Goal: Information Seeking & Learning: Learn about a topic

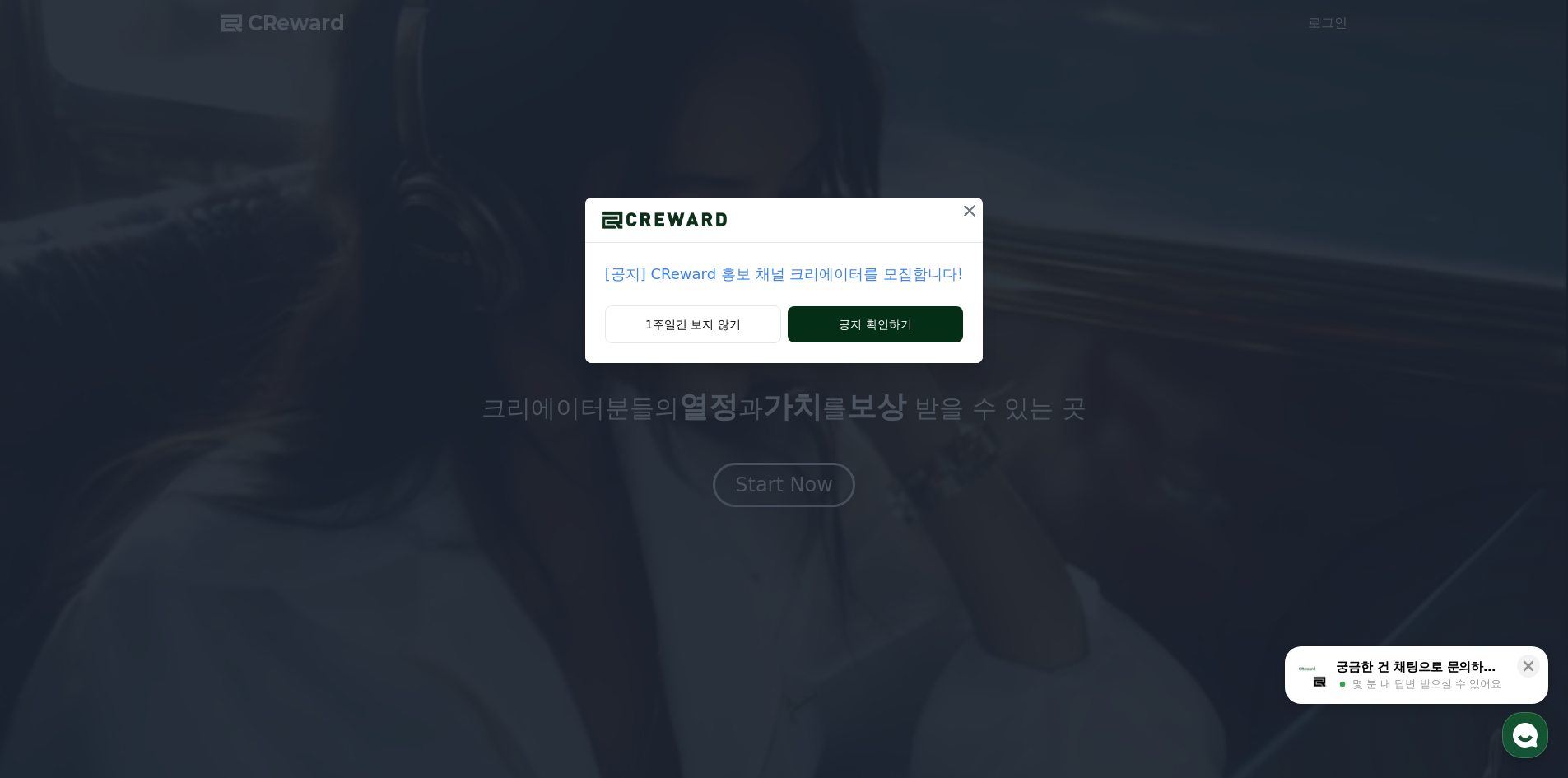
click at [842, 327] on button "공지 확인하기" at bounding box center [875, 324] width 176 height 36
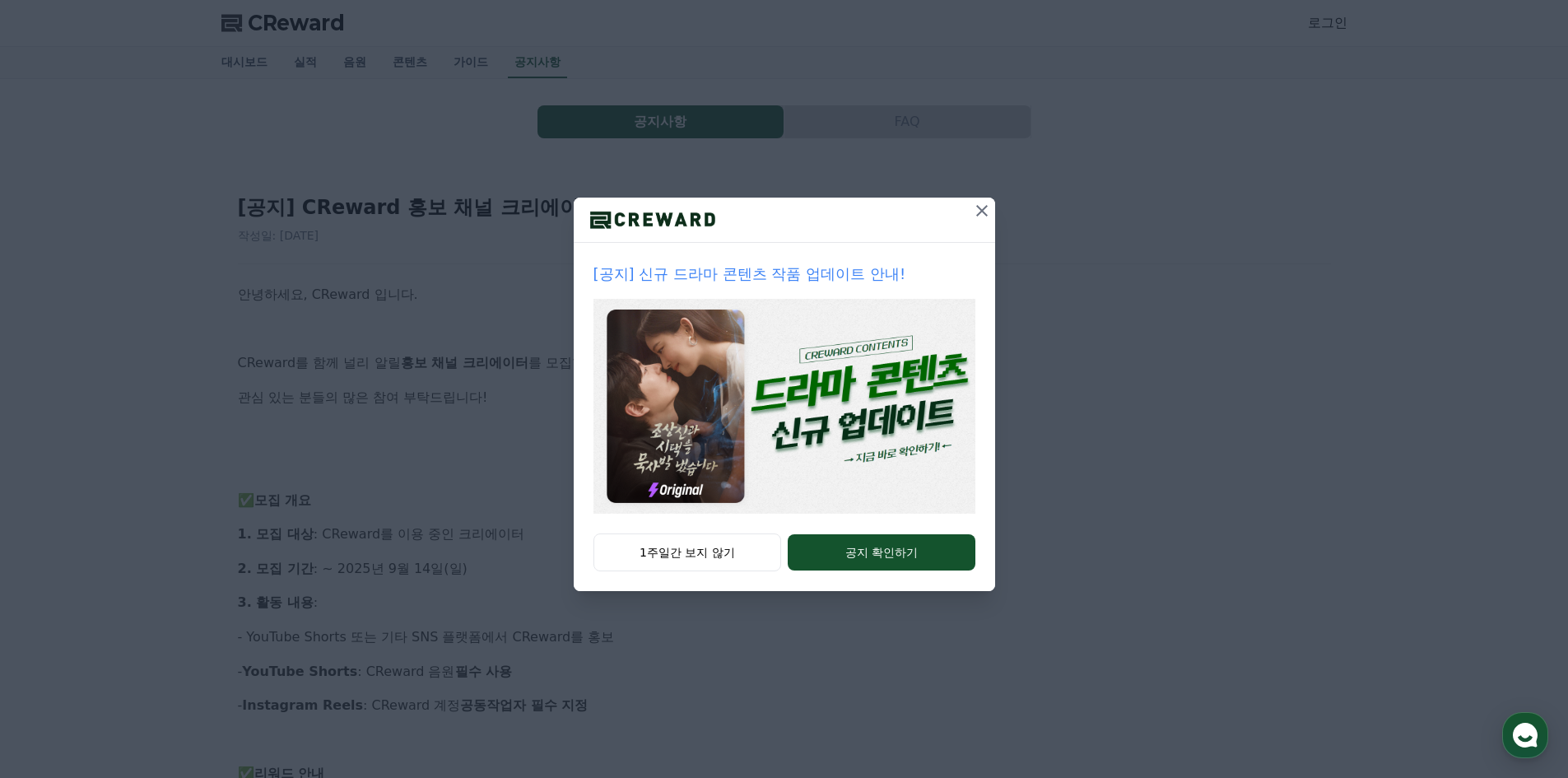
click at [981, 208] on icon at bounding box center [981, 210] width 19 height 19
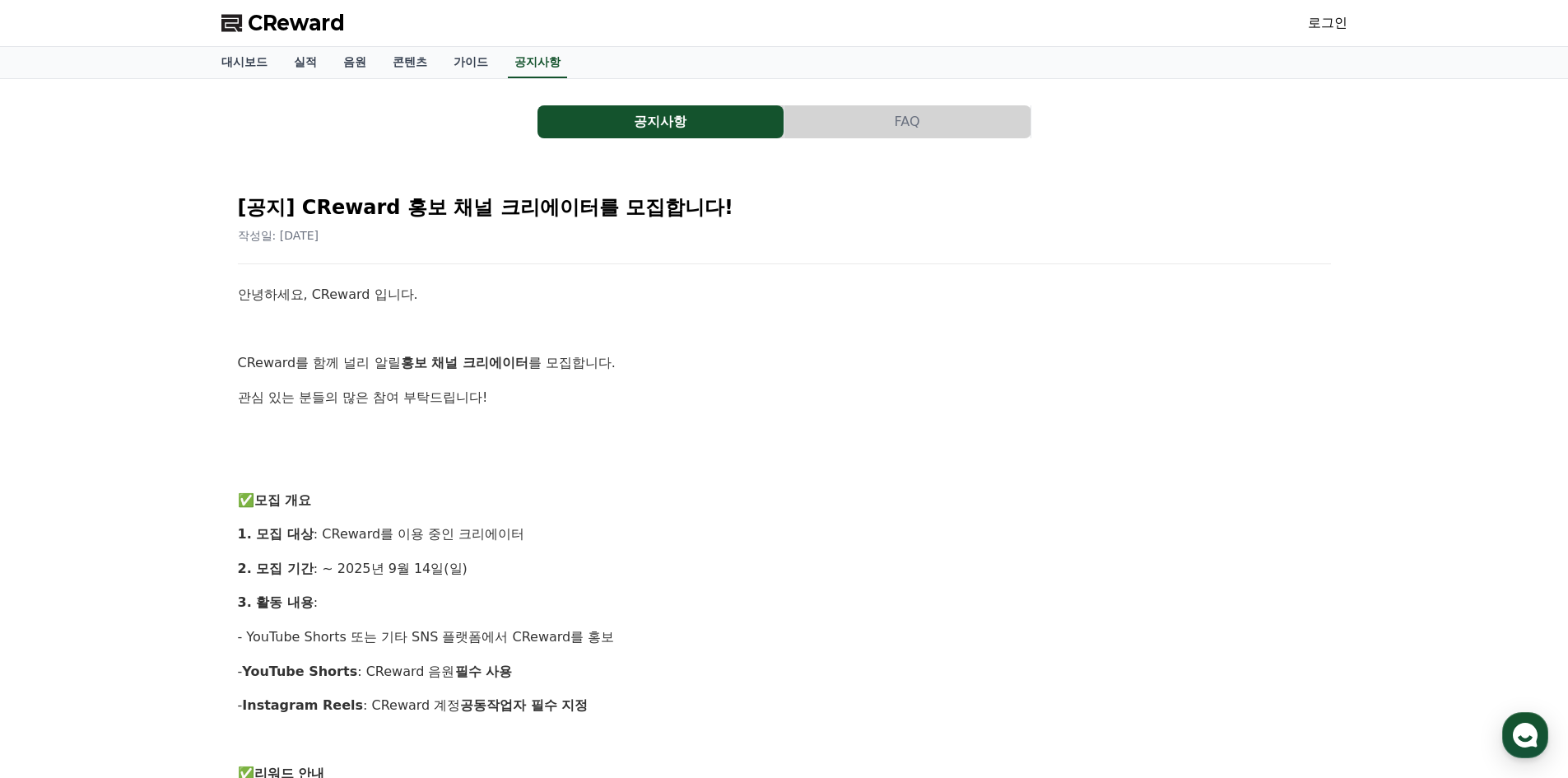
click at [1154, 388] on p "관심 있는 분들의 많은 참여 부탁드립니다!" at bounding box center [784, 397] width 1093 height 21
click at [392, 64] on link "콘텐츠" at bounding box center [410, 63] width 61 height 31
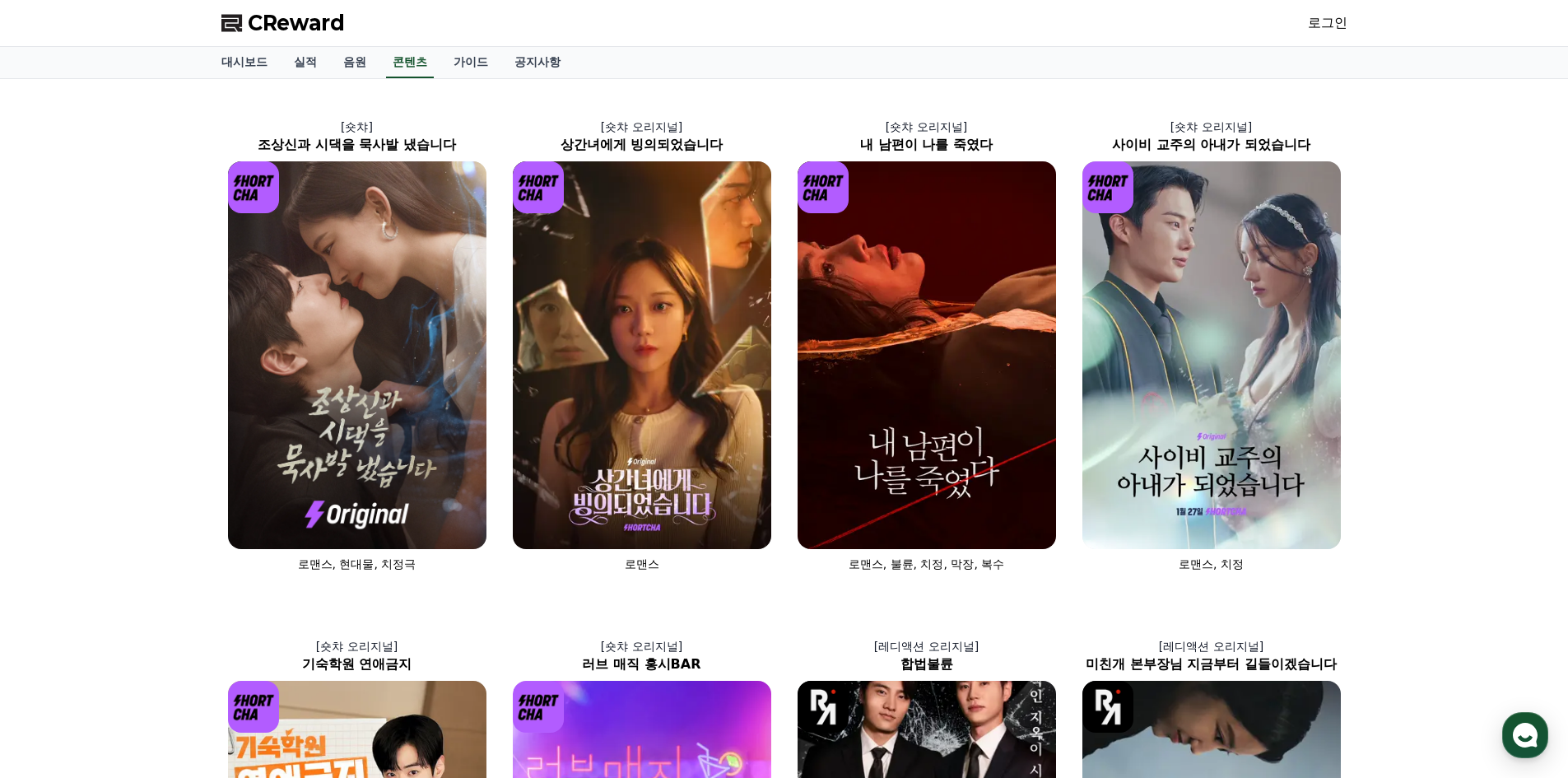
click at [350, 64] on link "음원" at bounding box center [355, 63] width 50 height 31
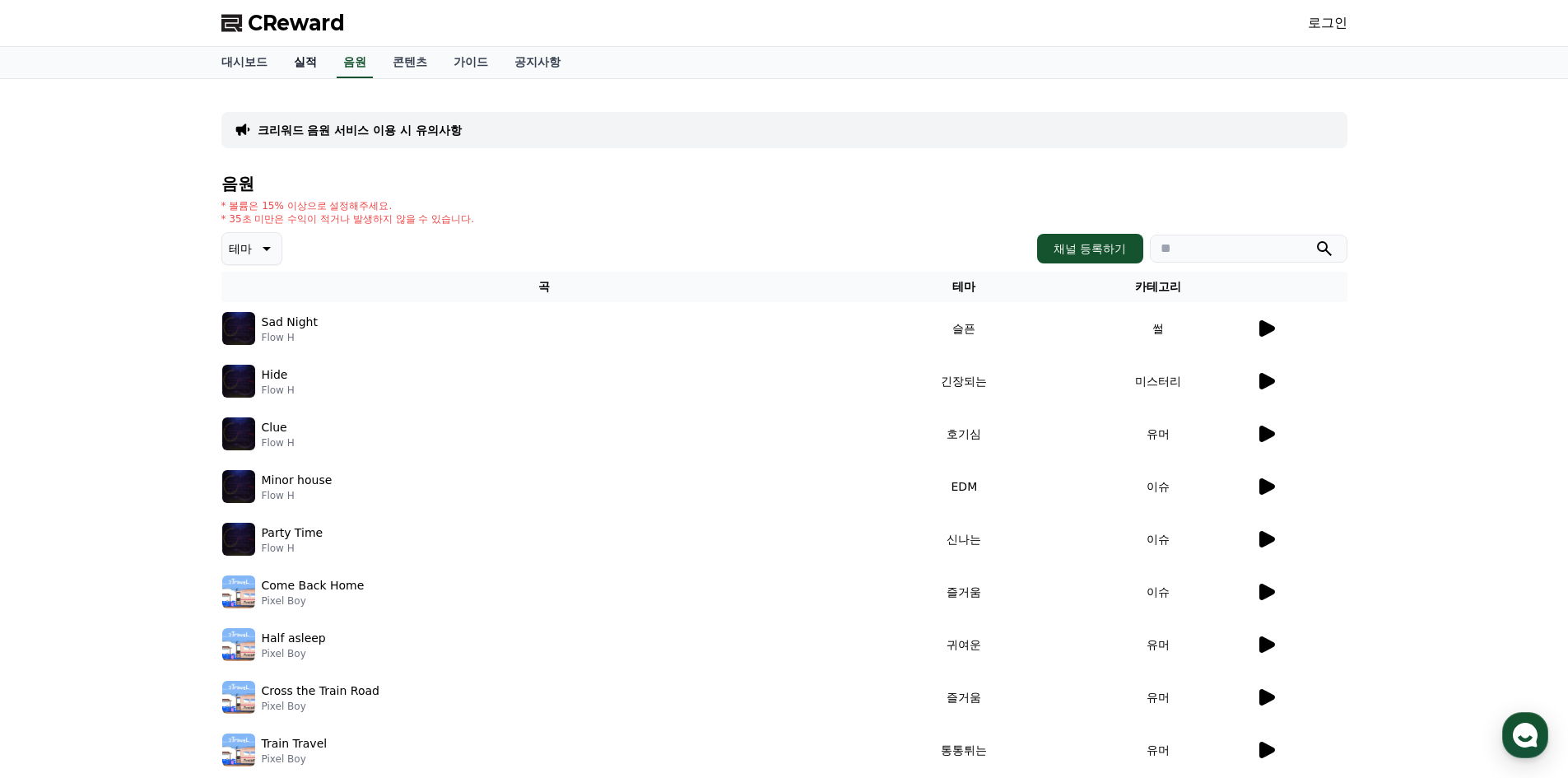
click at [282, 63] on link "실적" at bounding box center [305, 63] width 50 height 31
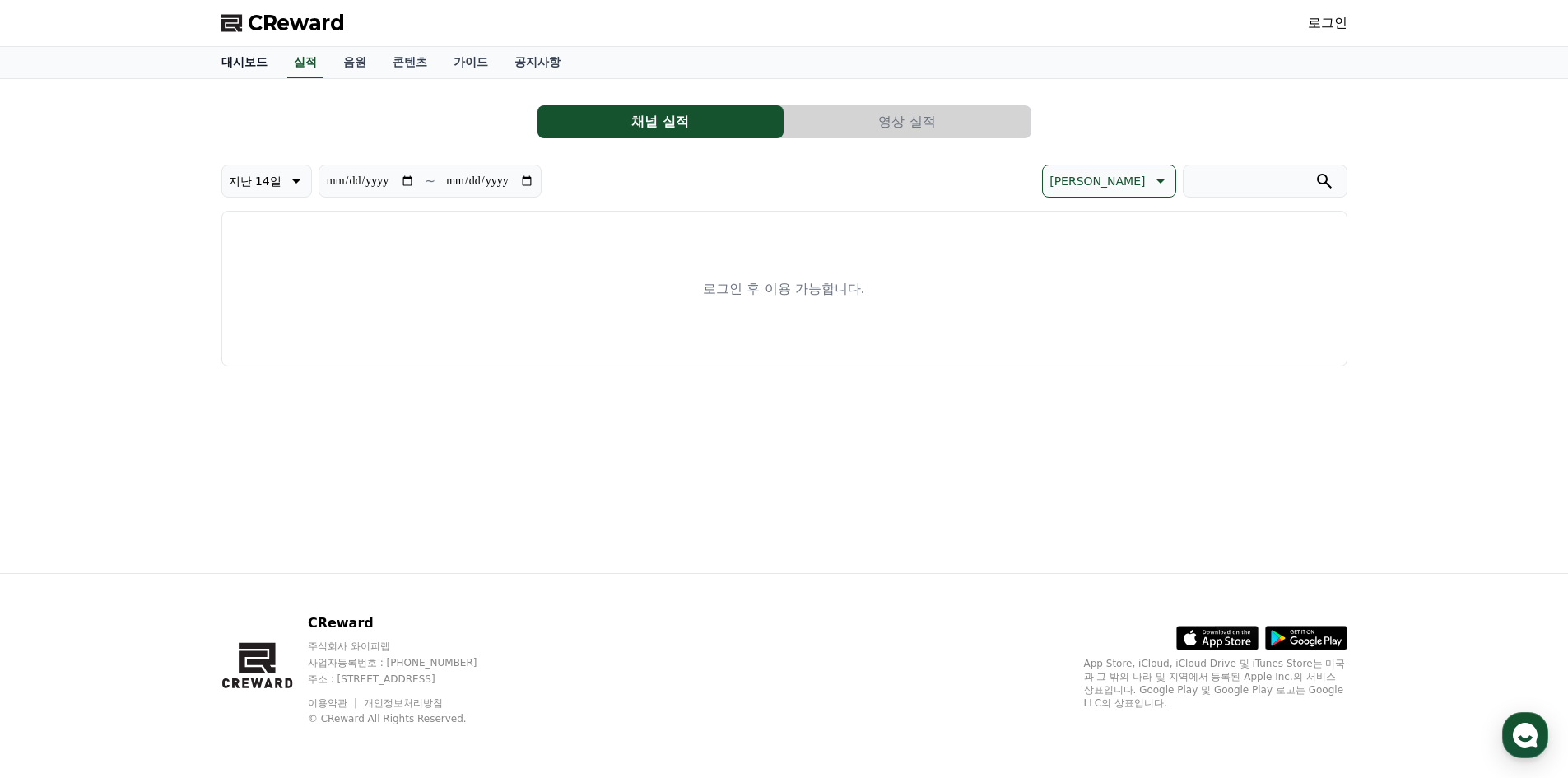
click at [222, 59] on link "대시보드" at bounding box center [244, 63] width 73 height 31
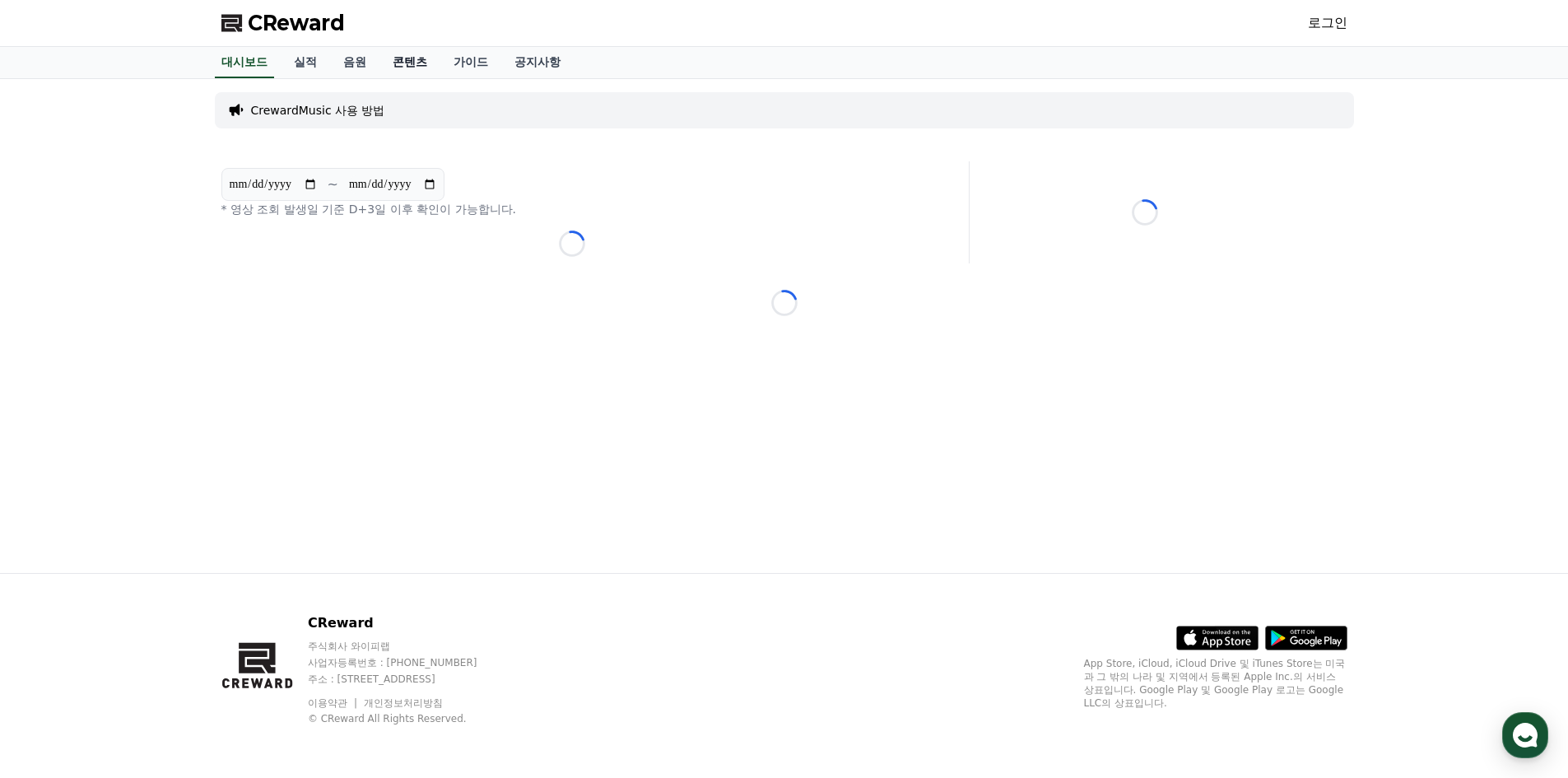
click at [411, 64] on link "콘텐츠" at bounding box center [410, 63] width 61 height 31
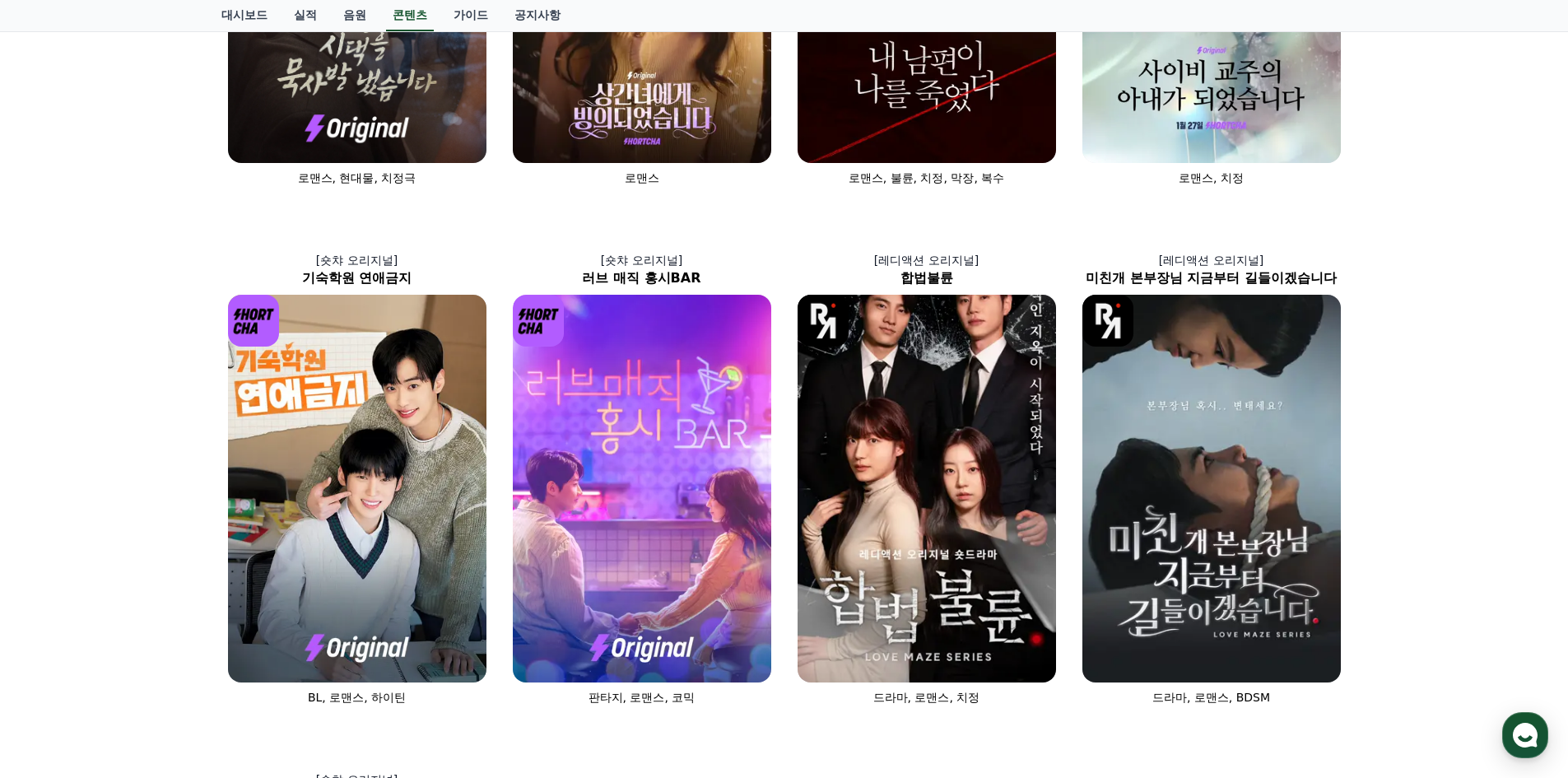
scroll to position [494, 0]
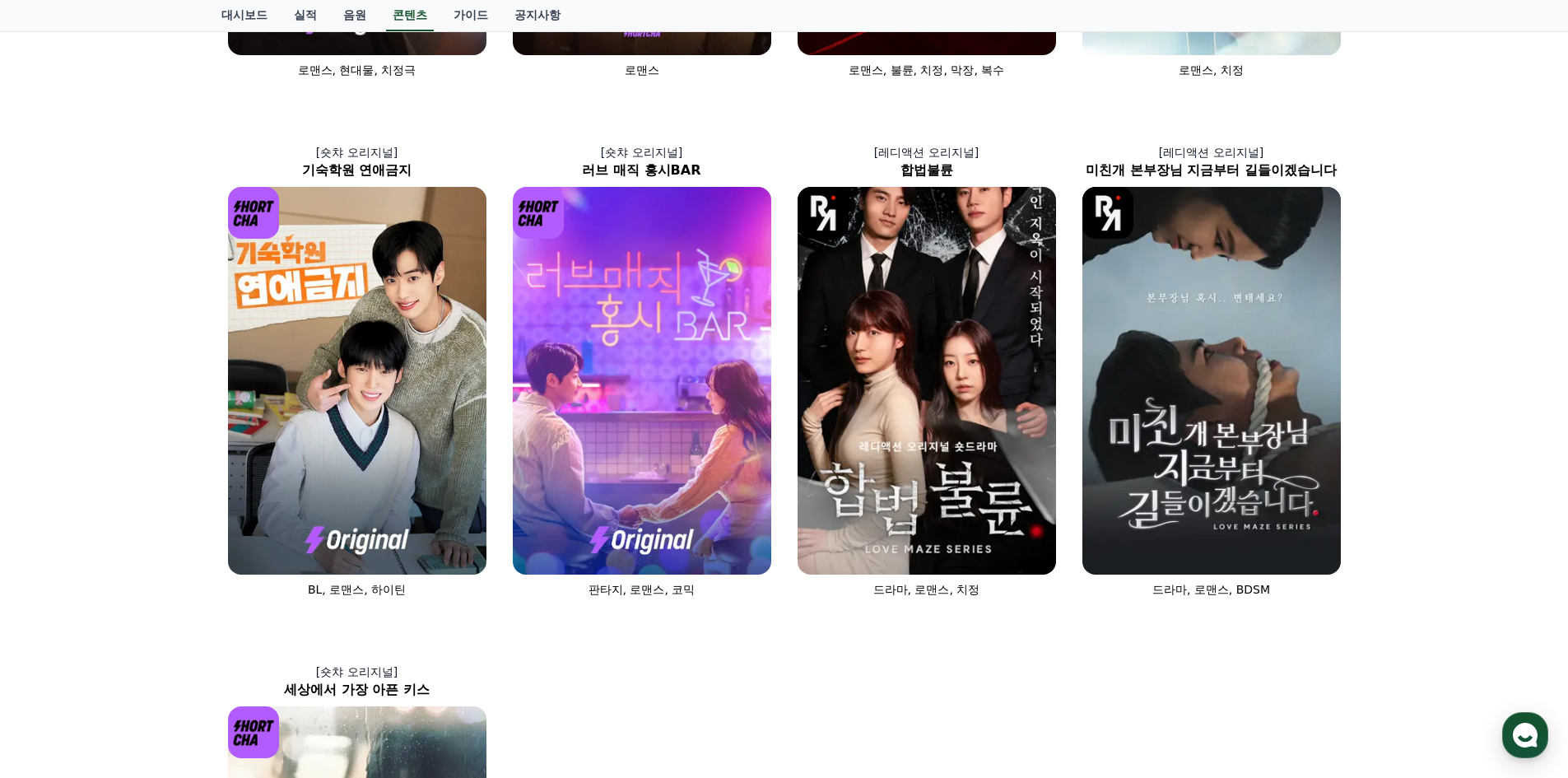
click at [1404, 336] on div "[숏챠] 조상신과 시댁을 묵사발 냈습니다 로맨스, 현대물, 치정극 [숏챠 오리지널] 상간녀에게 빙의되었습니다 로맨스 [숏챠 오리지널] 내 남편…" at bounding box center [784, 361] width 1568 height 1552
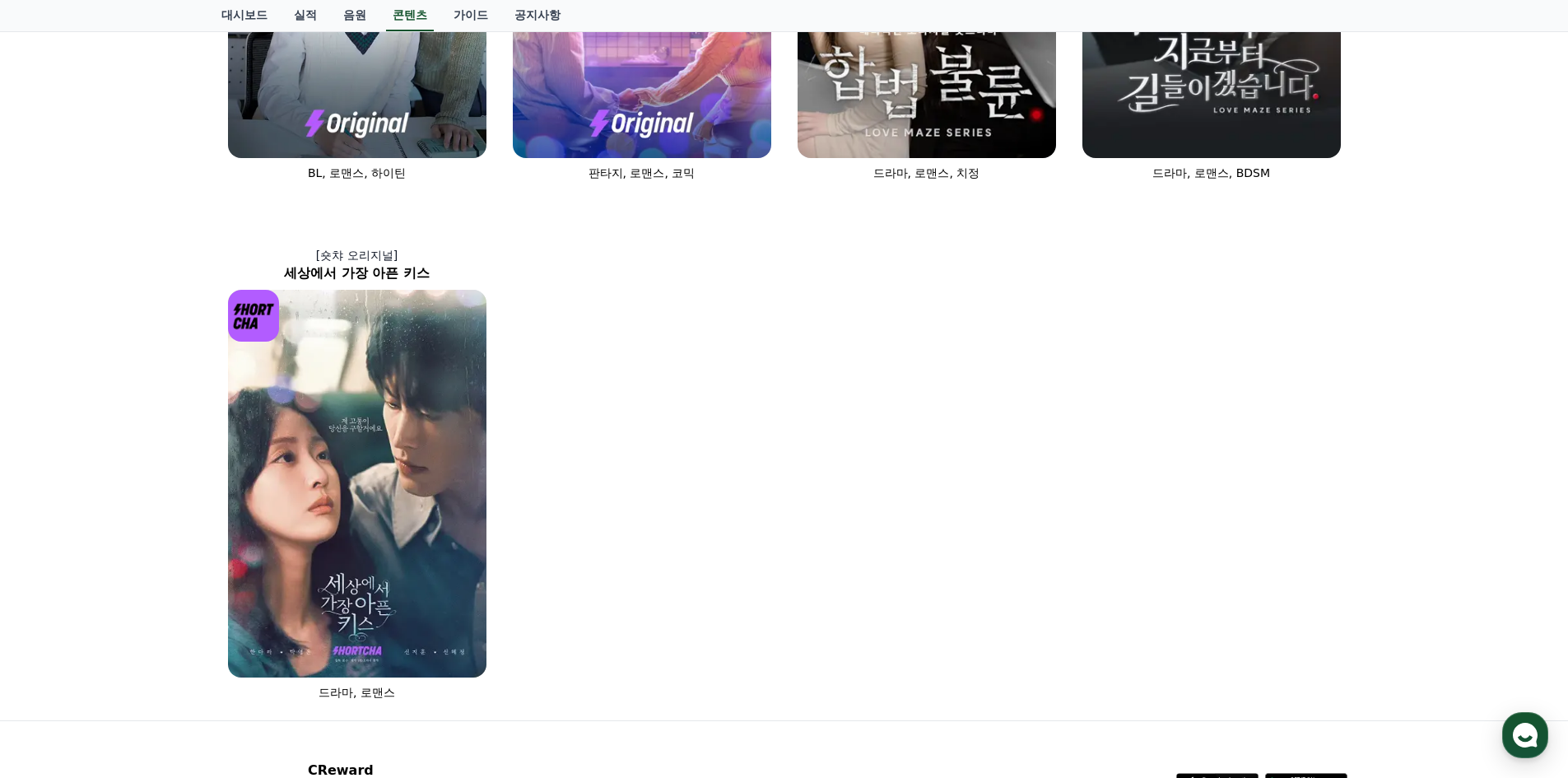
scroll to position [988, 0]
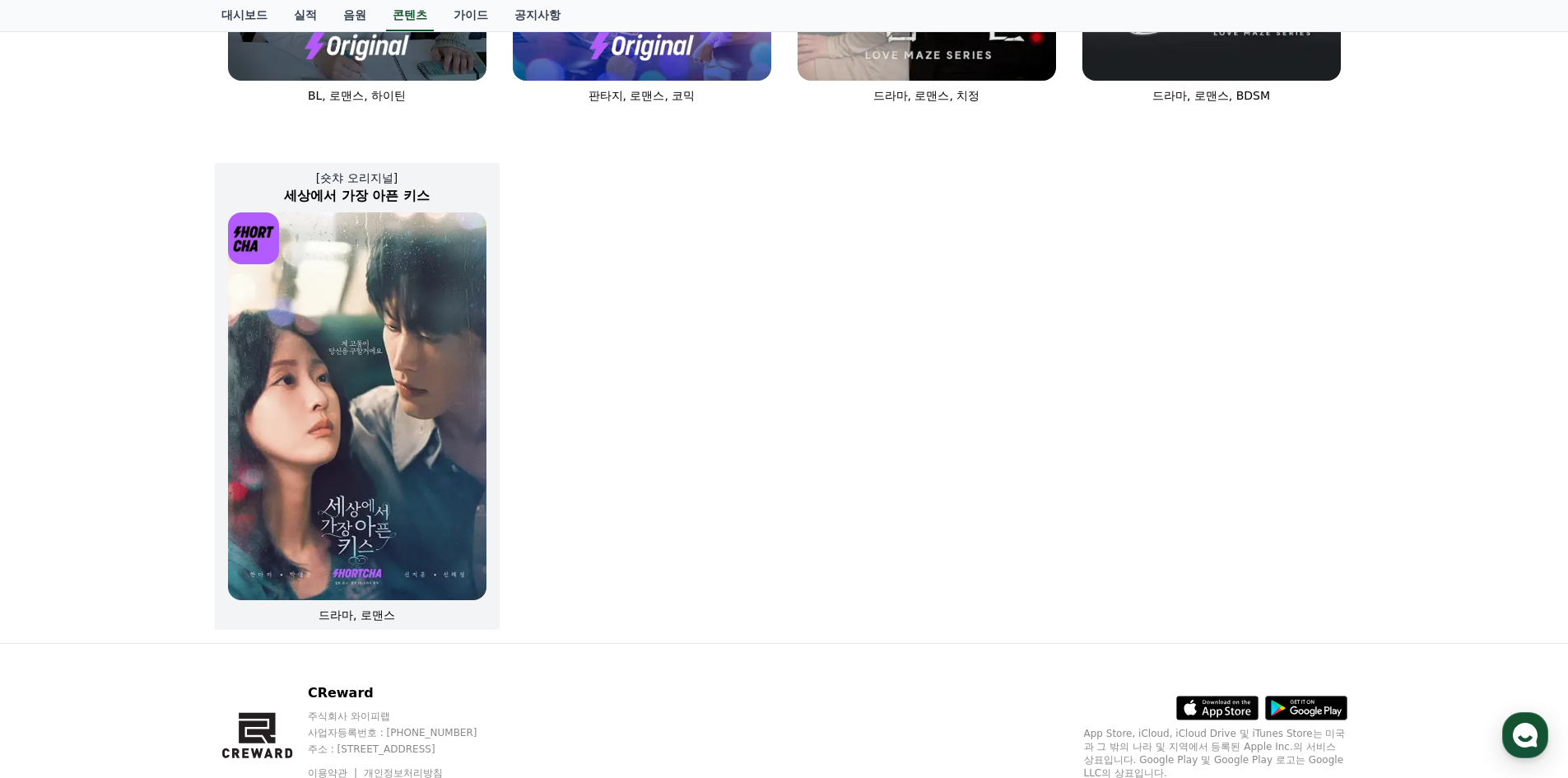
click at [381, 375] on img at bounding box center [357, 406] width 258 height 388
